Goal: Find specific page/section: Find specific page/section

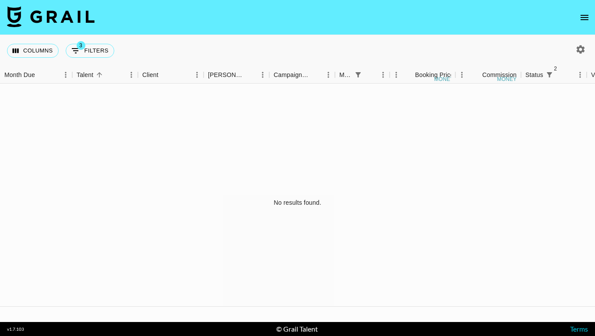
click at [585, 9] on button "open drawer" at bounding box center [585, 18] width 18 height 18
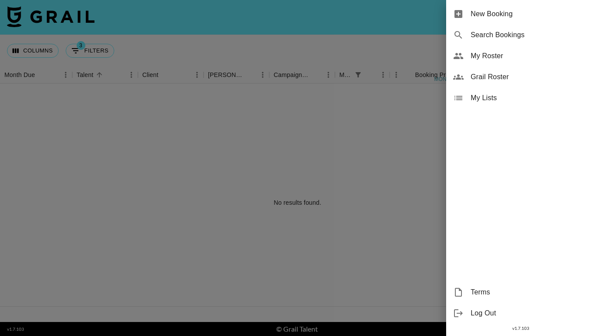
click at [513, 58] on span "My Roster" at bounding box center [529, 56] width 117 height 11
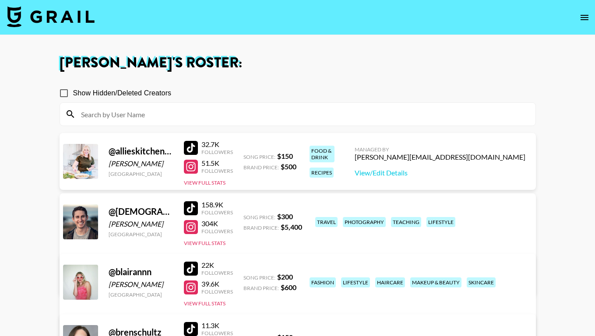
click at [136, 102] on label "Show Hidden/Deleted Creators" at bounding box center [113, 93] width 117 height 18
click at [73, 102] on input "Show Hidden/Deleted Creators" at bounding box center [64, 93] width 18 height 18
checkbox input "true"
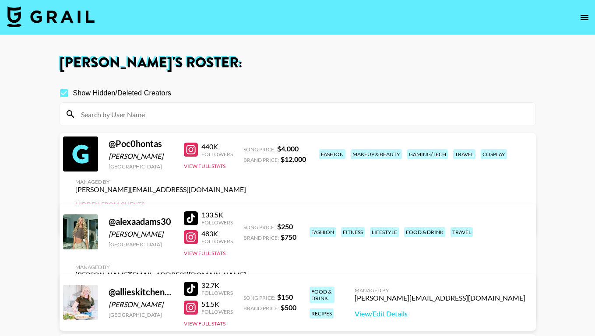
click at [139, 115] on input at bounding box center [303, 114] width 454 height 14
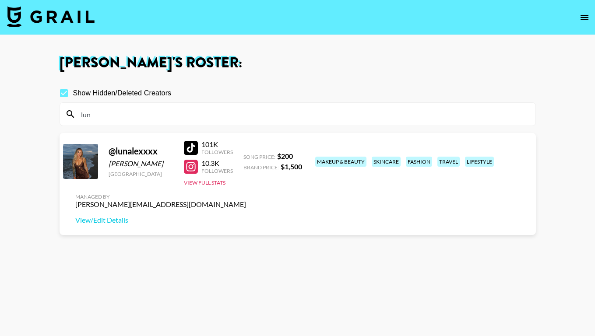
click at [192, 167] on div at bounding box center [191, 167] width 14 height 14
click at [102, 113] on input "lun" at bounding box center [303, 114] width 454 height 14
type input "l"
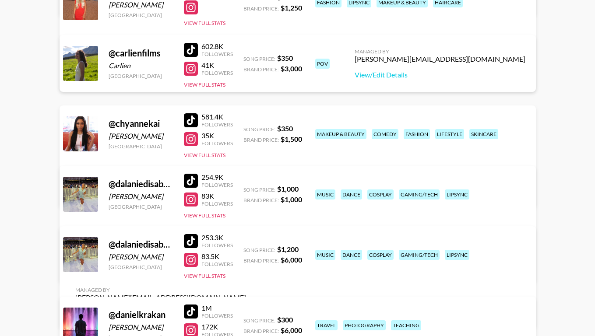
scroll to position [816, 0]
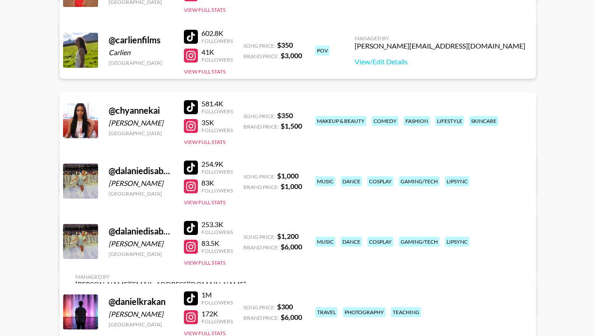
click at [193, 128] on div at bounding box center [191, 126] width 14 height 14
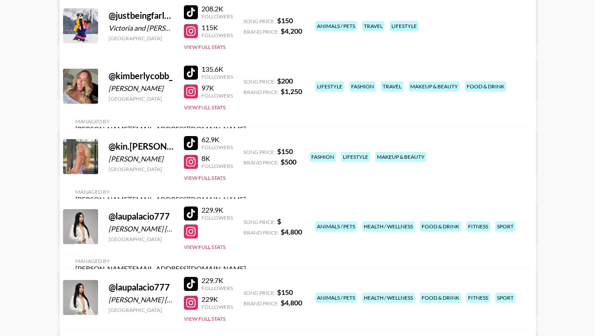
scroll to position [1915, 0]
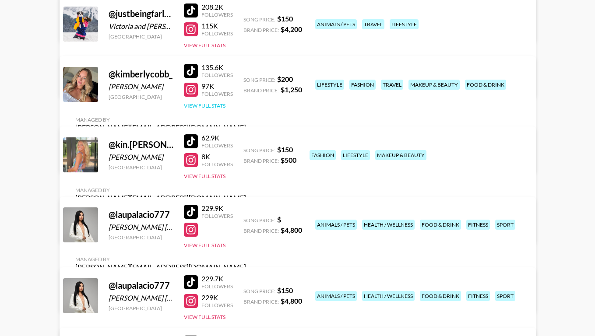
click at [215, 109] on button "View Full Stats" at bounding box center [205, 105] width 42 height 7
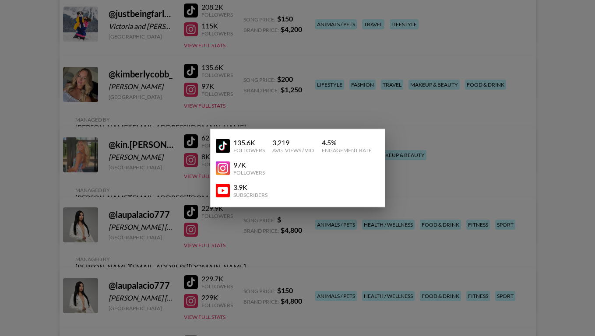
click at [303, 103] on div at bounding box center [297, 168] width 595 height 336
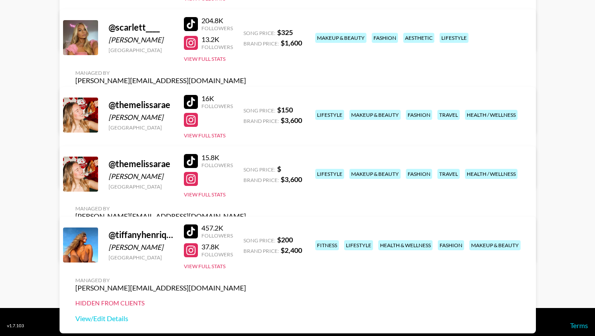
scroll to position [3087, 0]
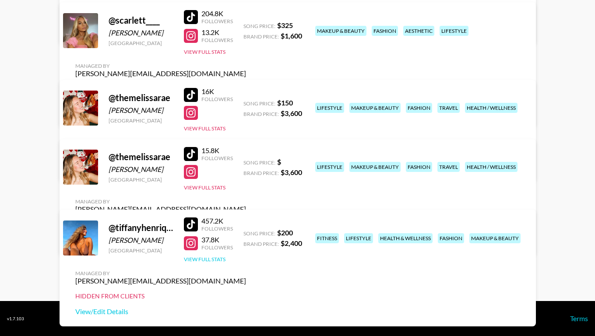
click at [216, 263] on button "View Full Stats" at bounding box center [205, 259] width 42 height 7
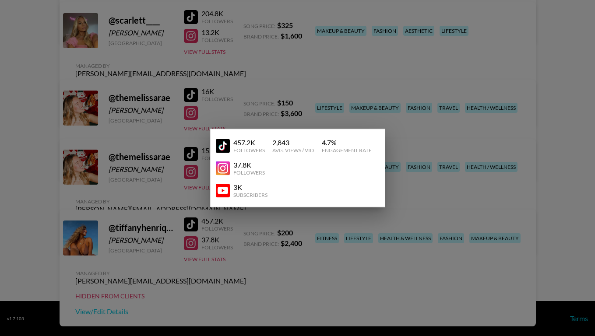
click at [273, 255] on div at bounding box center [297, 168] width 595 height 336
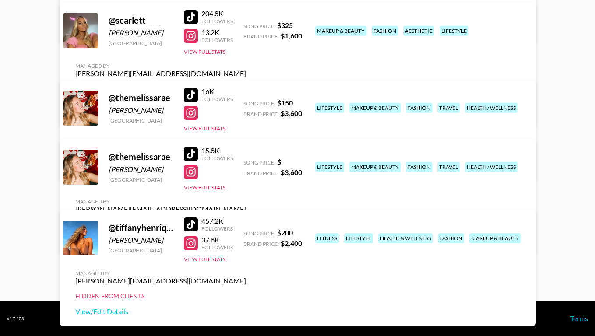
click at [191, 249] on div at bounding box center [191, 243] width 14 height 14
